Goal: Complete application form: Complete application form

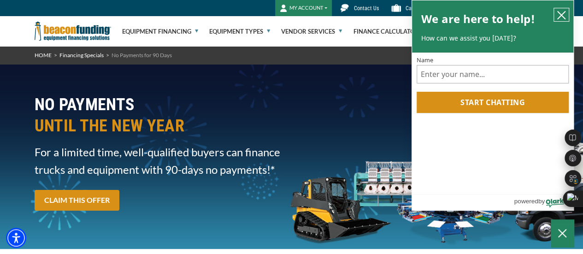
click at [563, 16] on icon "close chatbox" at bounding box center [560, 15] width 9 height 9
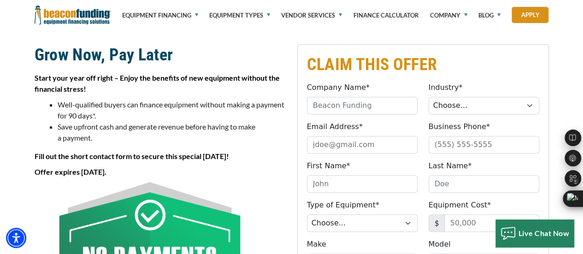
scroll to position [230, 0]
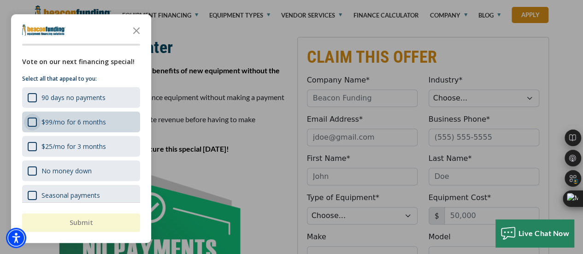
click at [31, 122] on div "$99/mo for 6 months" at bounding box center [32, 121] width 9 height 9
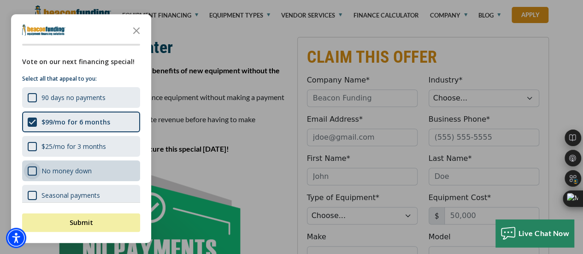
click at [30, 167] on div "No money down" at bounding box center [32, 170] width 9 height 9
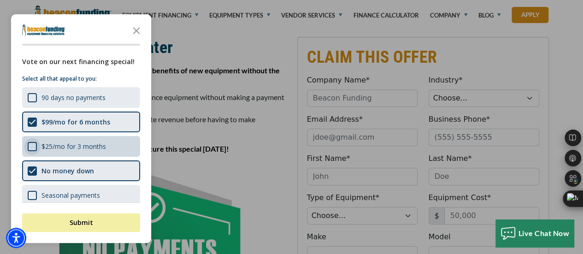
click at [29, 149] on div "$25/mo for 3 months" at bounding box center [32, 146] width 9 height 9
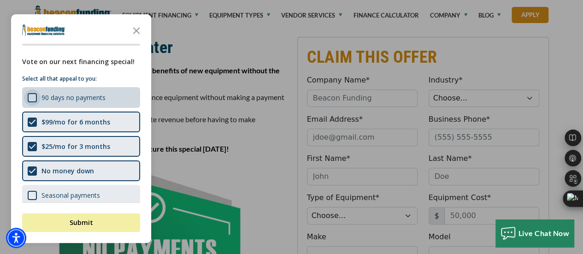
click at [31, 95] on div "90 days no payments" at bounding box center [32, 97] width 9 height 9
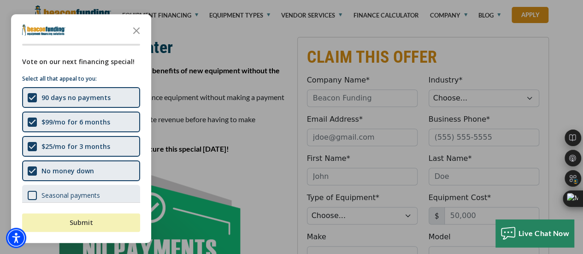
click at [73, 225] on button "Submit" at bounding box center [81, 222] width 118 height 18
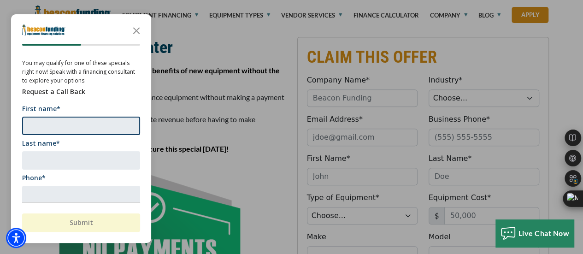
click at [64, 118] on input "First name*" at bounding box center [81, 126] width 118 height 18
type input "James"
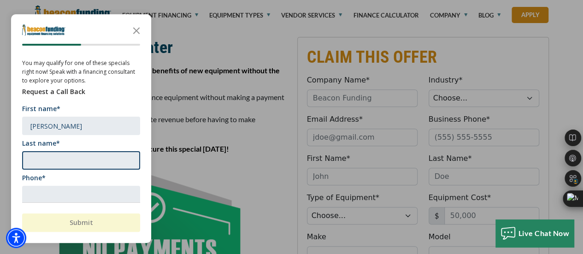
type input "Clark"
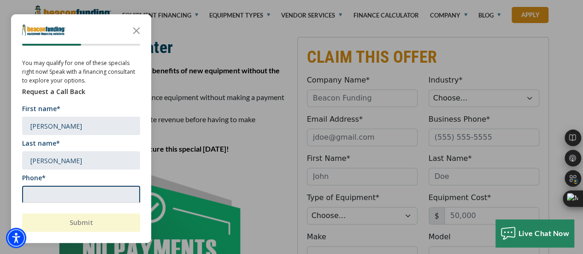
type input "5055165927"
type input "info@rhinosrapidrecovery.xyz"
type input "Rhino’s Rapid Recovery Inc."
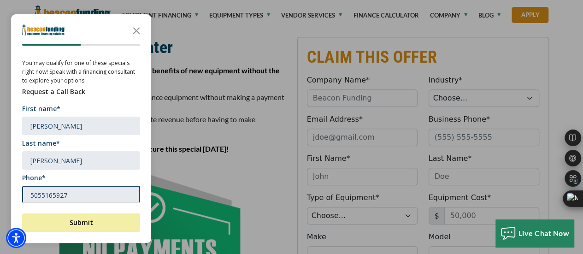
click at [95, 196] on input "5055165927" at bounding box center [81, 195] width 118 height 18
type input "5054979217"
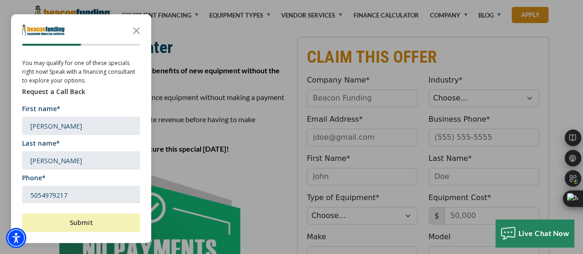
click at [76, 224] on button "Submit" at bounding box center [81, 222] width 118 height 18
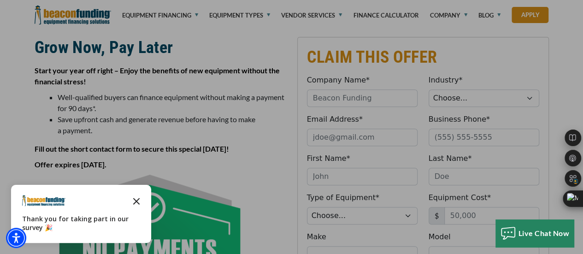
click at [134, 207] on icon "Close the survey" at bounding box center [136, 200] width 18 height 18
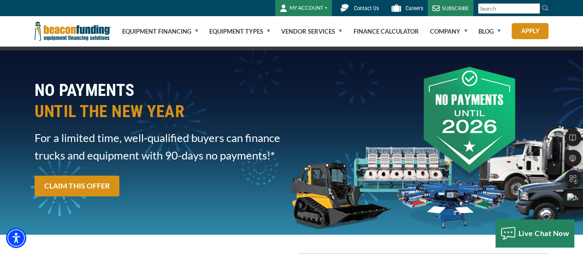
scroll to position [0, 0]
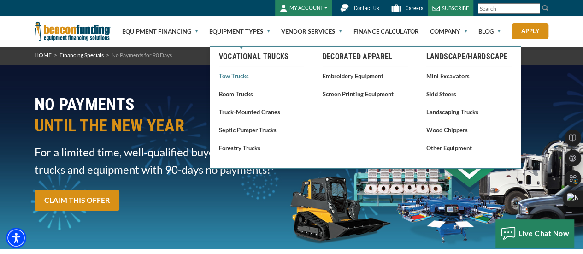
click at [246, 76] on link "Tow Trucks" at bounding box center [261, 76] width 85 height 12
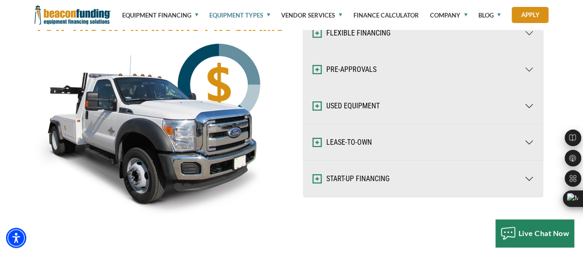
scroll to position [1566, 0]
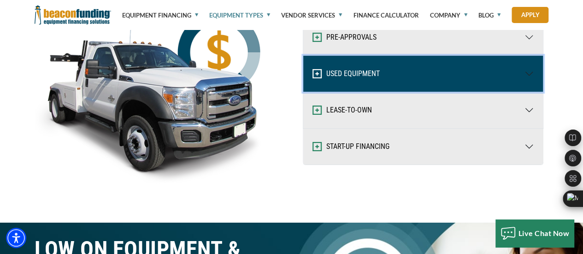
click at [323, 79] on button "USED EQUIPMENT" at bounding box center [423, 74] width 240 height 36
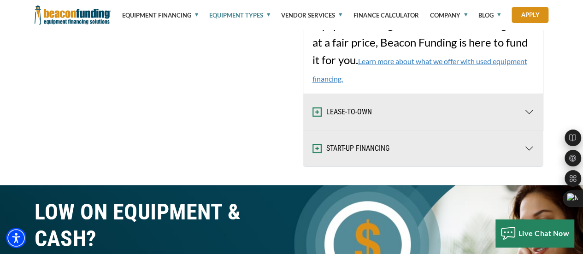
scroll to position [1751, 0]
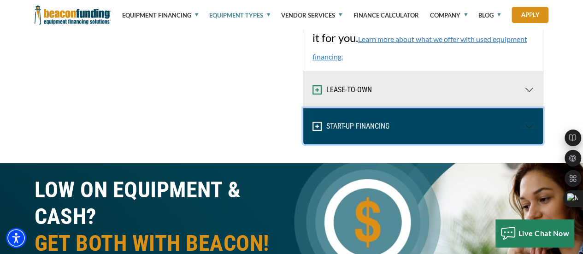
click at [334, 129] on button "START-UP FINANCING" at bounding box center [423, 126] width 240 height 36
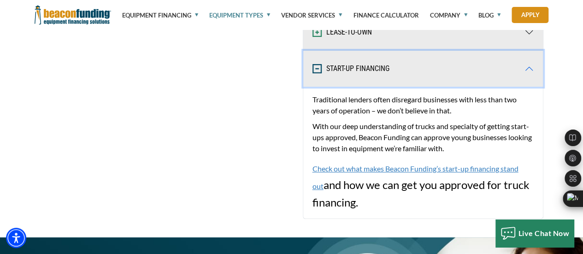
scroll to position [1843, 0]
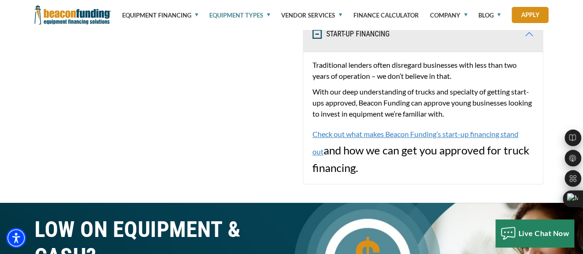
click at [345, 135] on link "Check out what makes Beacon Funding’s start-up financing stand out" at bounding box center [415, 142] width 206 height 26
